Goal: Transaction & Acquisition: Purchase product/service

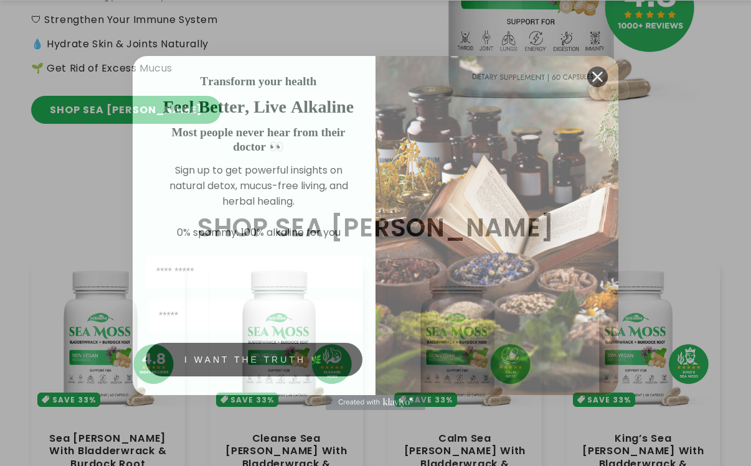
scroll to position [313, 0]
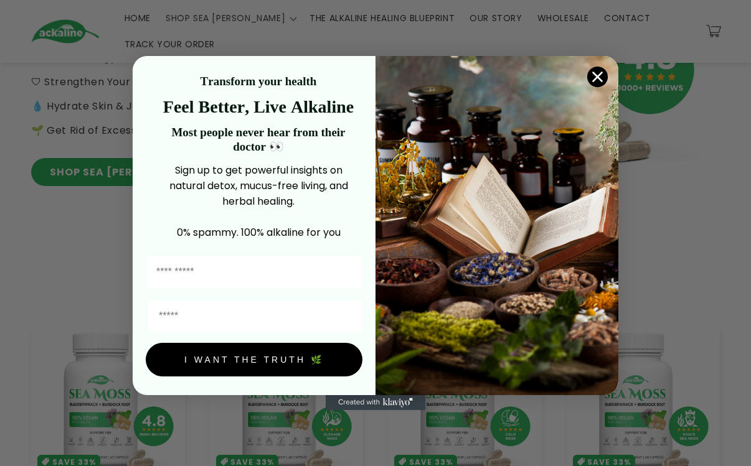
click at [198, 77] on circle "Close dialog" at bounding box center [597, 77] width 21 height 21
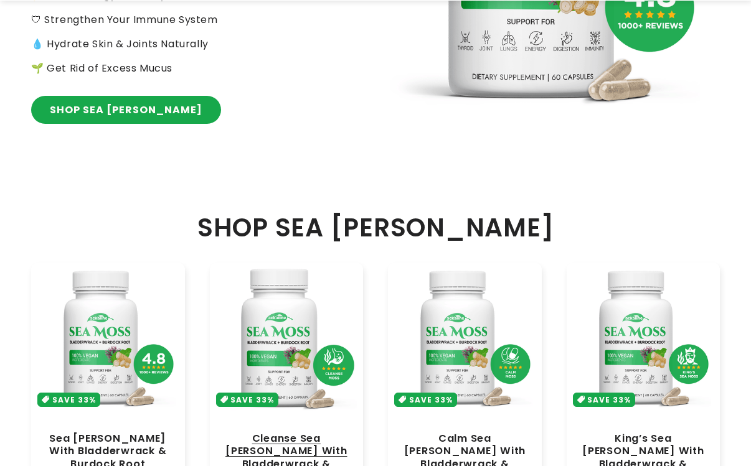
scroll to position [562, 0]
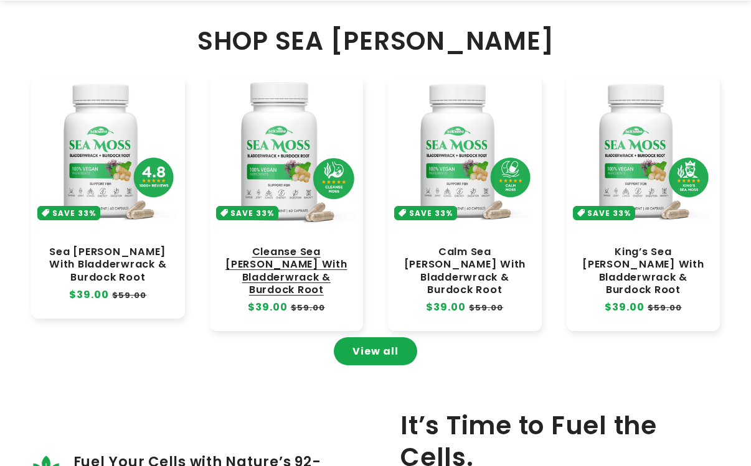
click at [198, 246] on link "Cleanse Sea [PERSON_NAME] With Bladderwrack & Burdock Root" at bounding box center [286, 271] width 129 height 50
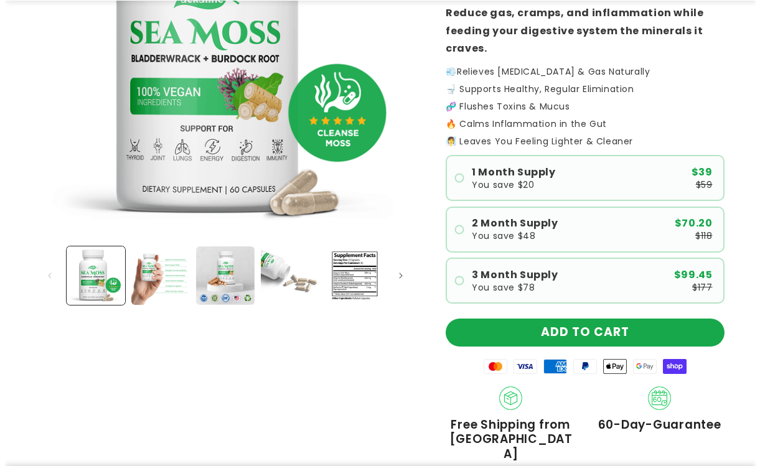
scroll to position [373, 0]
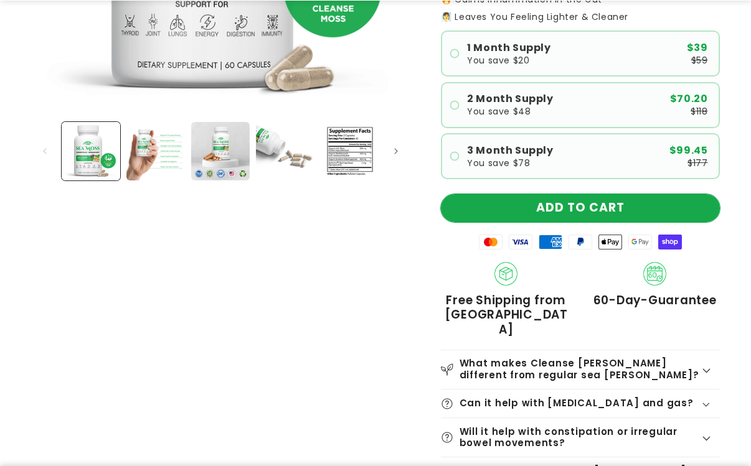
click at [523, 211] on button "ADD TO CART" at bounding box center [580, 208] width 279 height 28
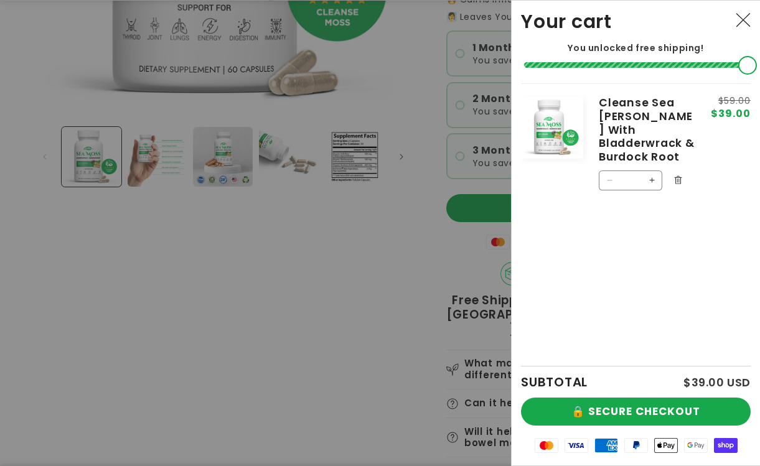
click at [650, 171] on button "Increase quantity for Cleanse Sea [PERSON_NAME] With Bladderwrack &amp; Burdock…" at bounding box center [652, 181] width 20 height 20
type input "*"
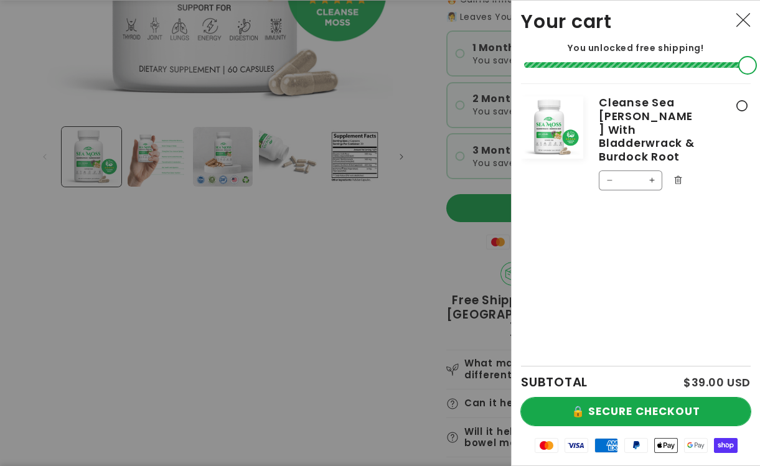
click at [669, 407] on button "🔒 SECURE CHECKOUT" at bounding box center [636, 412] width 230 height 28
